Goal: Entertainment & Leisure: Consume media (video, audio)

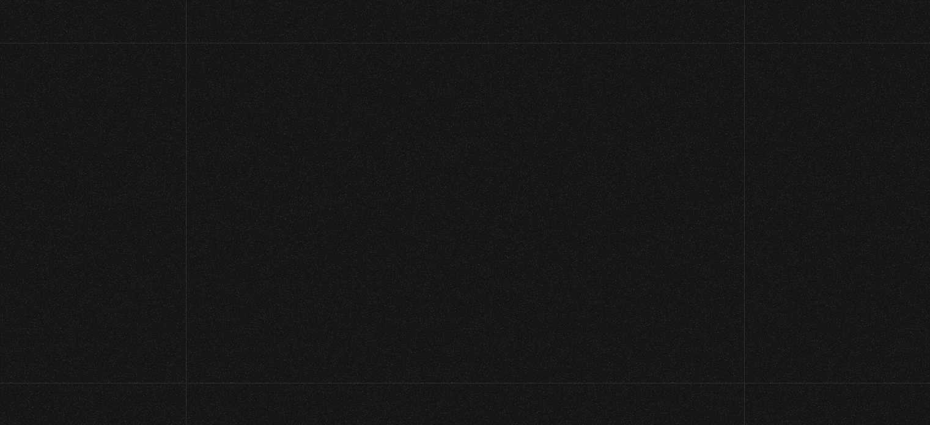
scroll to position [125, 0]
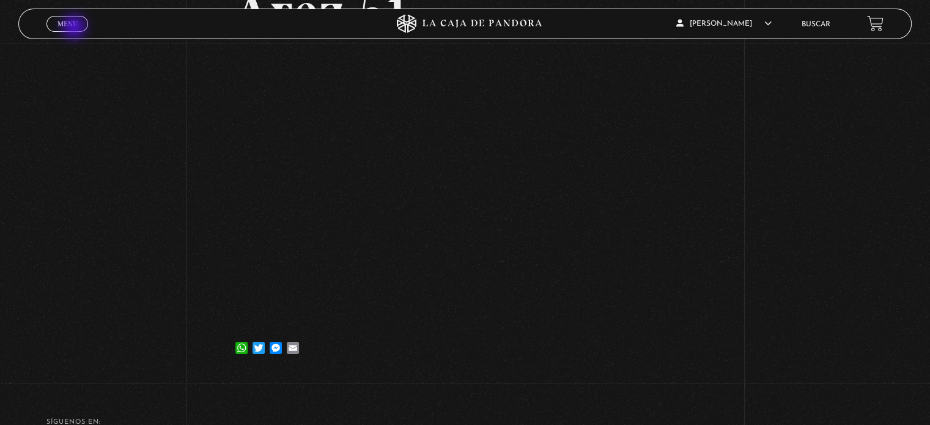
click at [75, 28] on link "Menu Cerrar" at bounding box center [67, 24] width 42 height 16
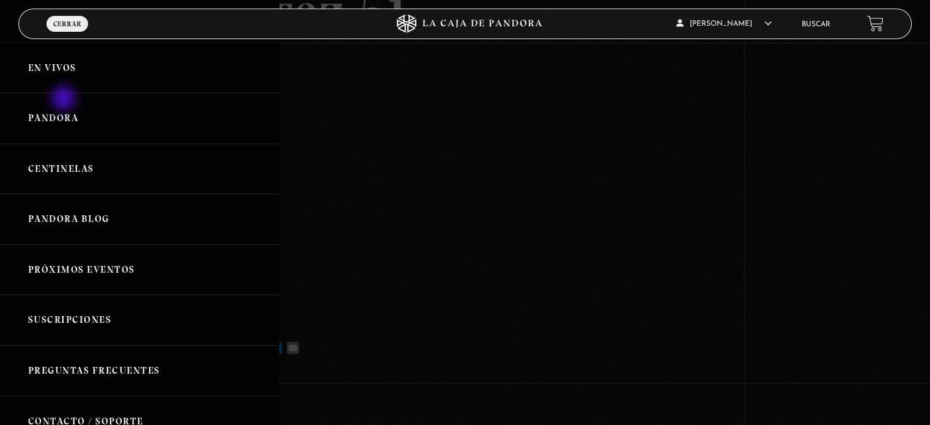
click at [65, 103] on link "Pandora" at bounding box center [139, 118] width 279 height 51
click at [64, 114] on link "Pandora" at bounding box center [139, 118] width 279 height 51
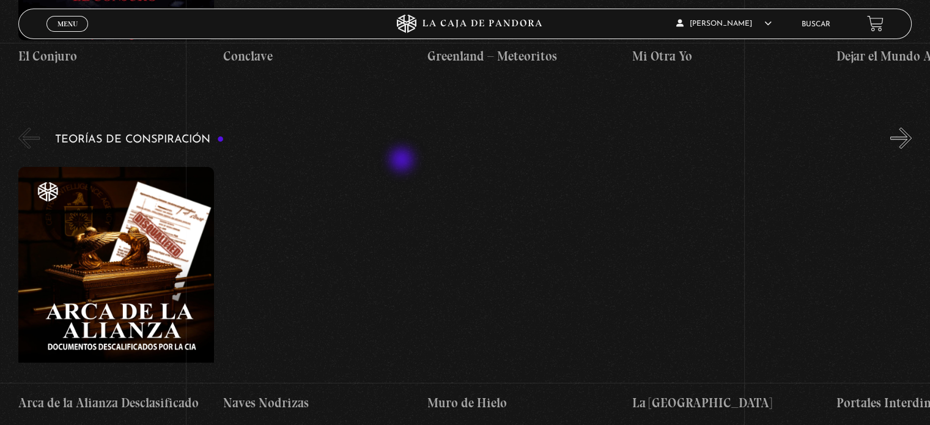
scroll to position [1895, 0]
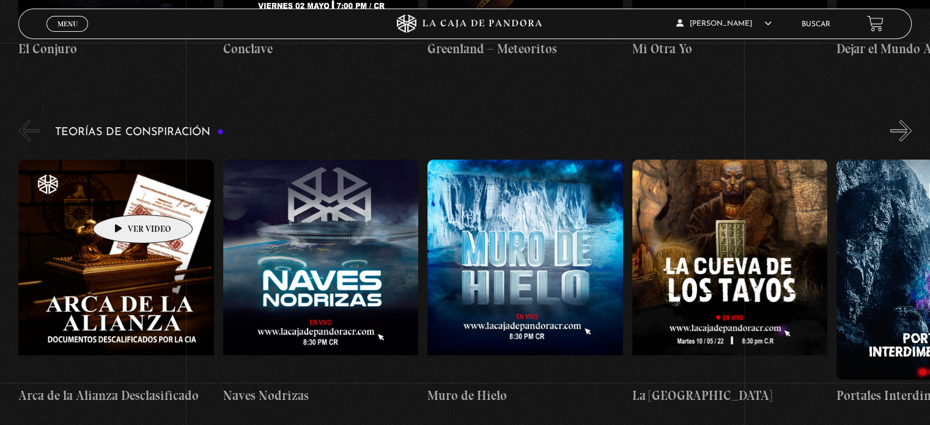
click at [123, 196] on figure at bounding box center [115, 270] width 195 height 220
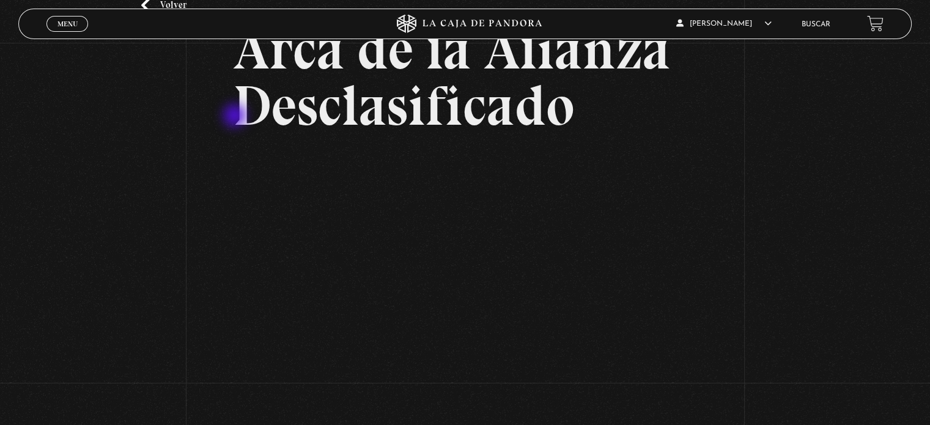
scroll to position [61, 0]
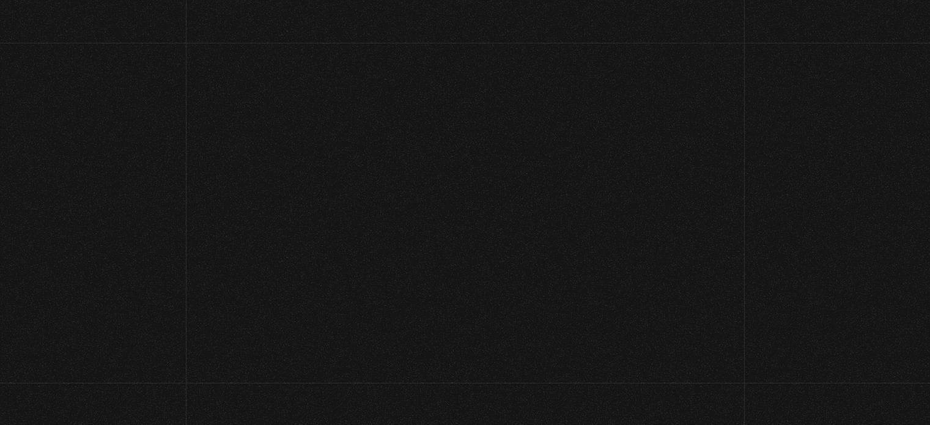
scroll to position [61, 0]
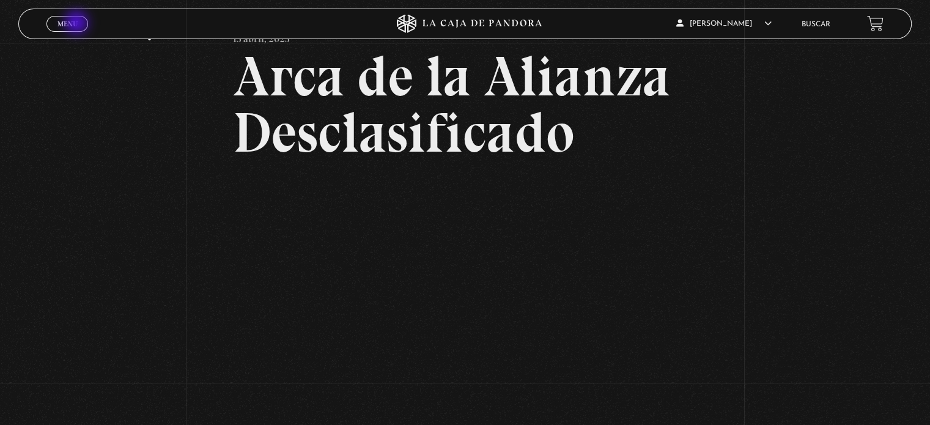
click at [78, 24] on link "Menu Cerrar" at bounding box center [67, 24] width 42 height 16
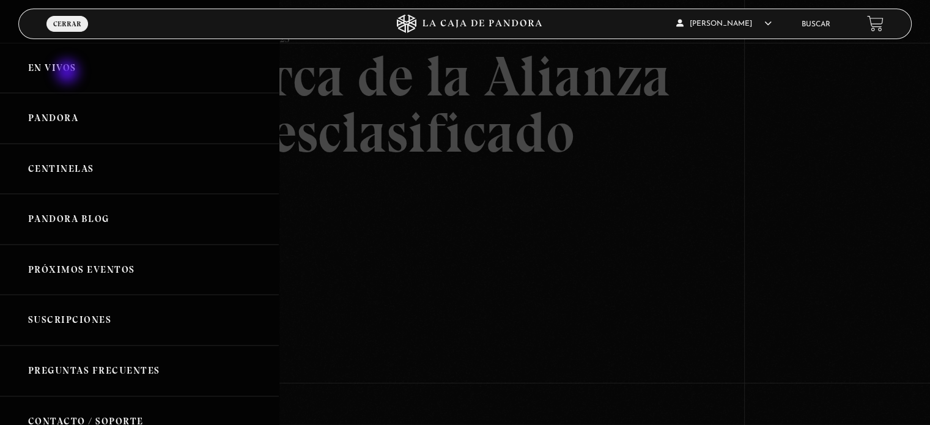
click at [68, 70] on link "En vivos" at bounding box center [139, 68] width 279 height 51
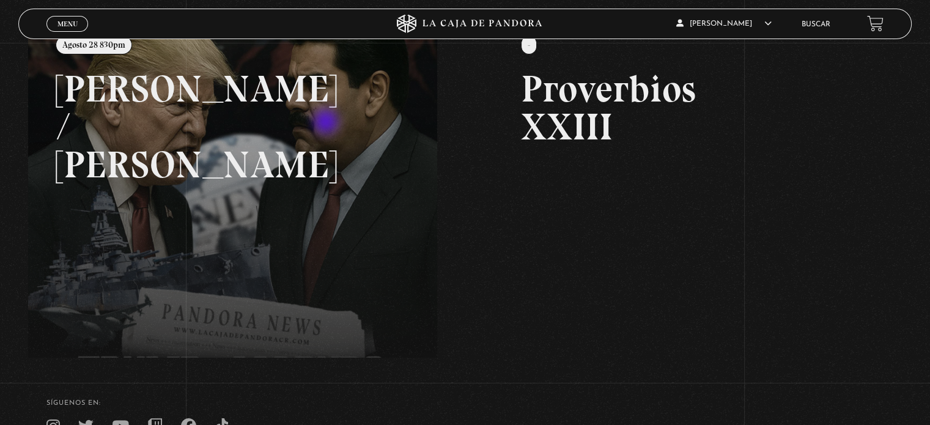
scroll to position [183, 0]
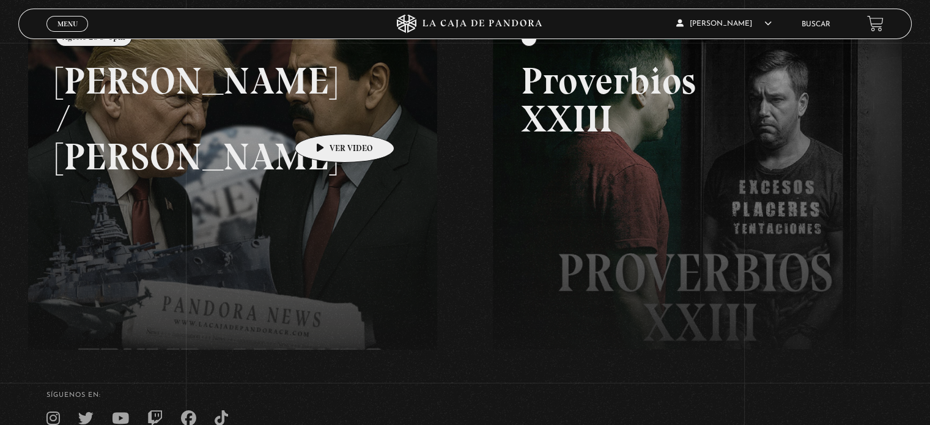
click at [325, 116] on link at bounding box center [493, 221] width 930 height 425
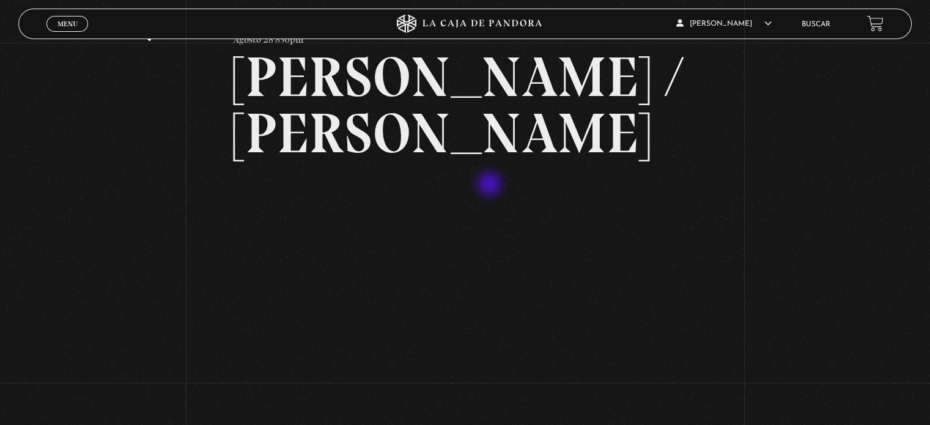
scroll to position [61, 0]
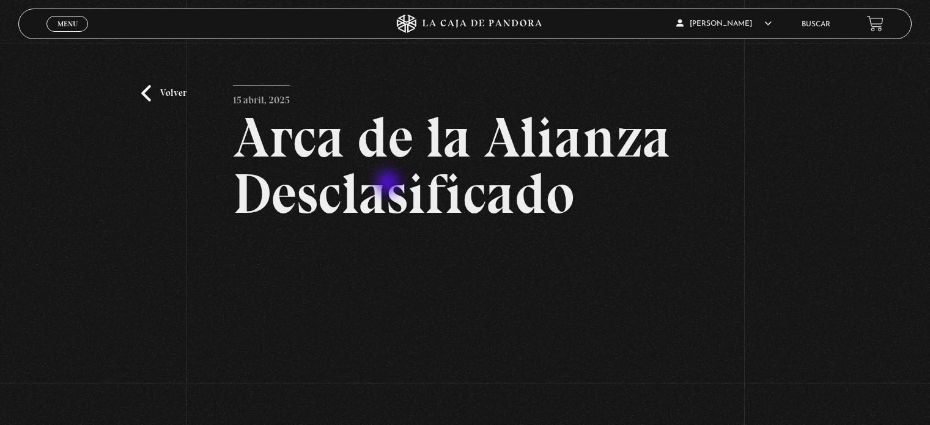
scroll to position [61, 0]
